Goal: Transaction & Acquisition: Purchase product/service

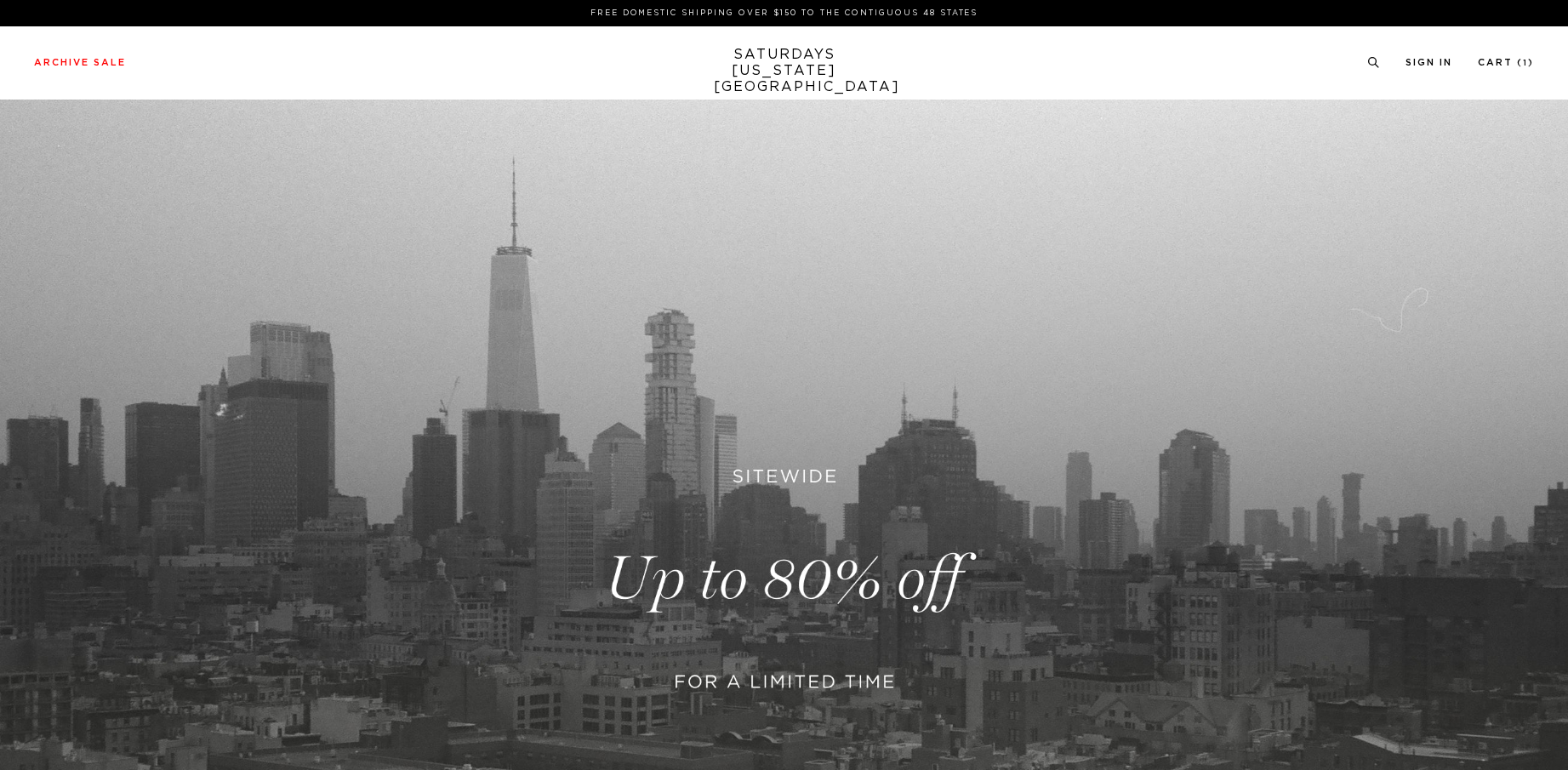
click at [791, 592] on link at bounding box center [784, 579] width 1568 height 961
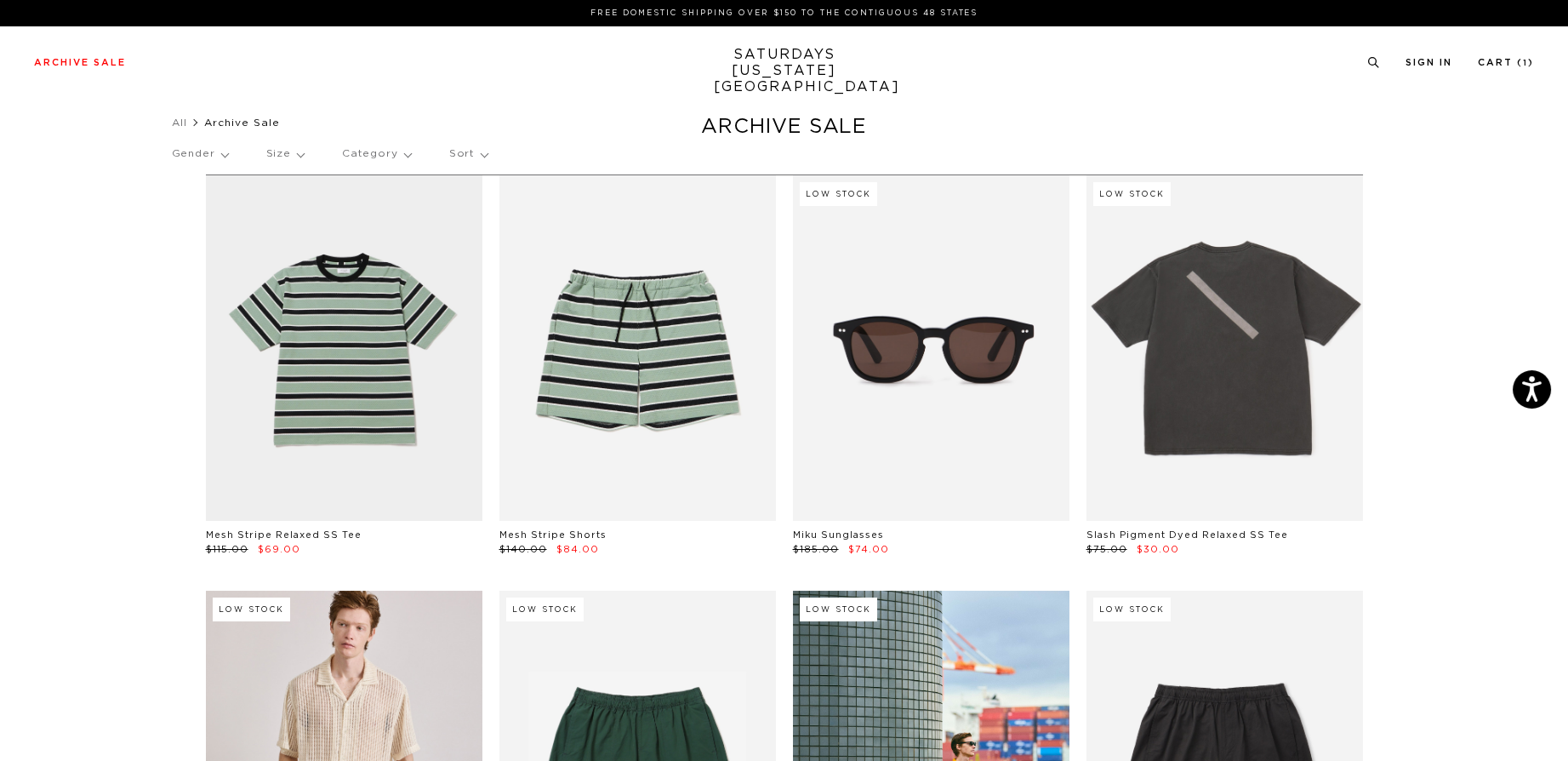
click at [380, 158] on p "Category" at bounding box center [376, 154] width 69 height 39
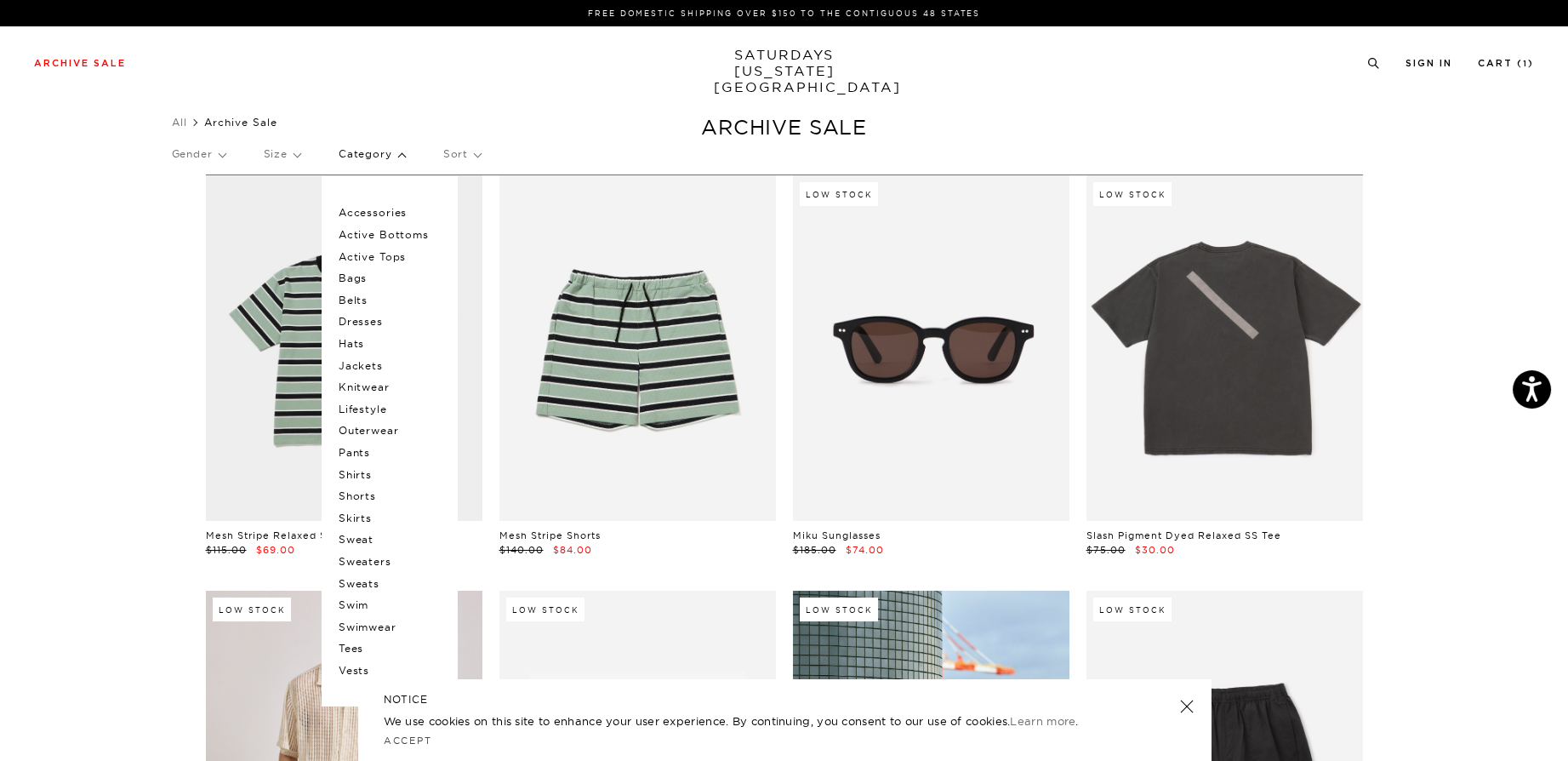
click at [366, 471] on p "Shirts" at bounding box center [389, 475] width 102 height 22
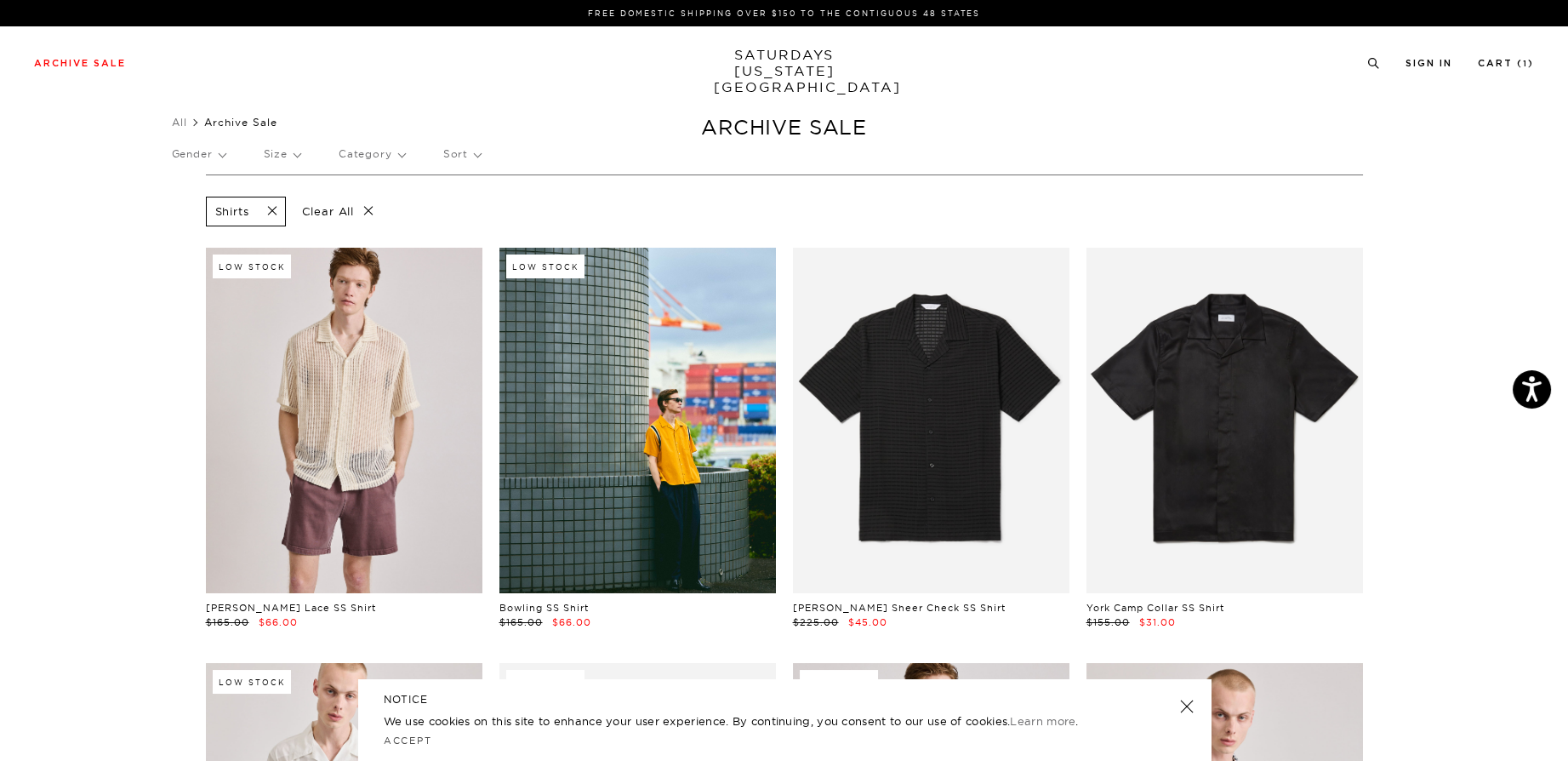
click at [208, 156] on p "Gender" at bounding box center [198, 154] width 54 height 39
click at [191, 210] on p "Mens" at bounding box center [222, 213] width 102 height 22
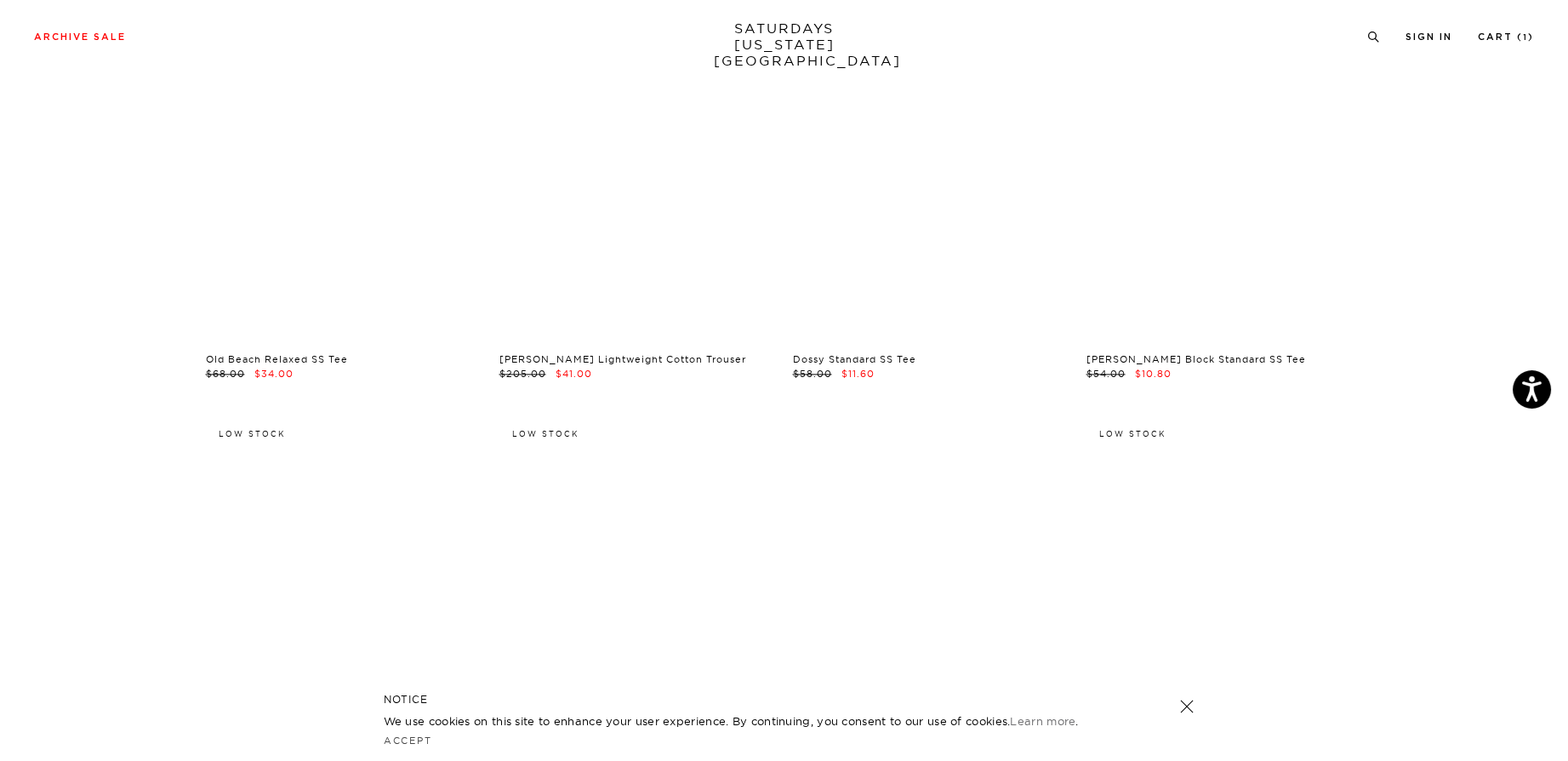
scroll to position [7198, 0]
